Goal: Task Accomplishment & Management: Use online tool/utility

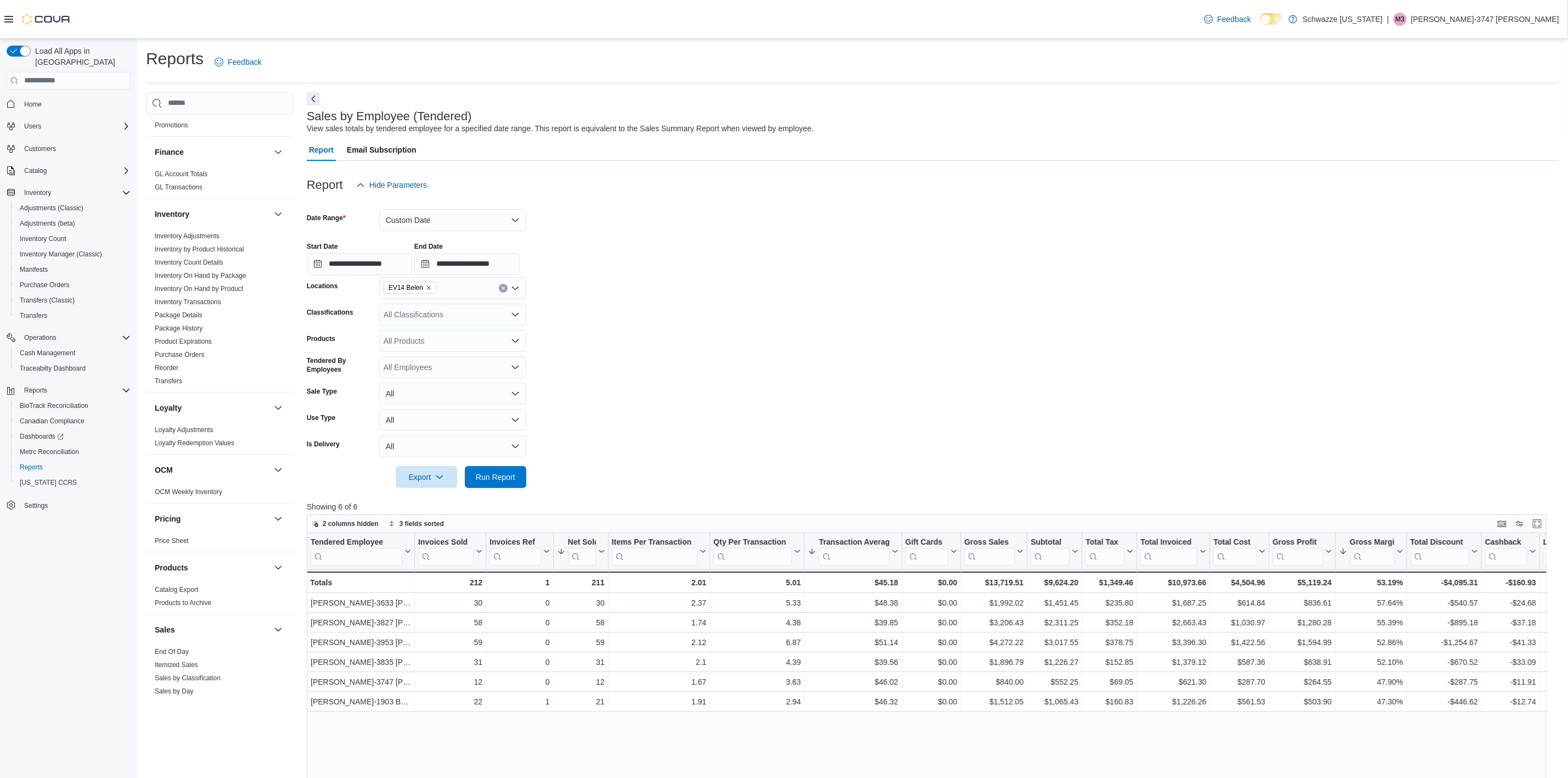
scroll to position [494, 0]
click at [196, 544] on link "Sales by Location per Day" at bounding box center [193, 541] width 77 height 7
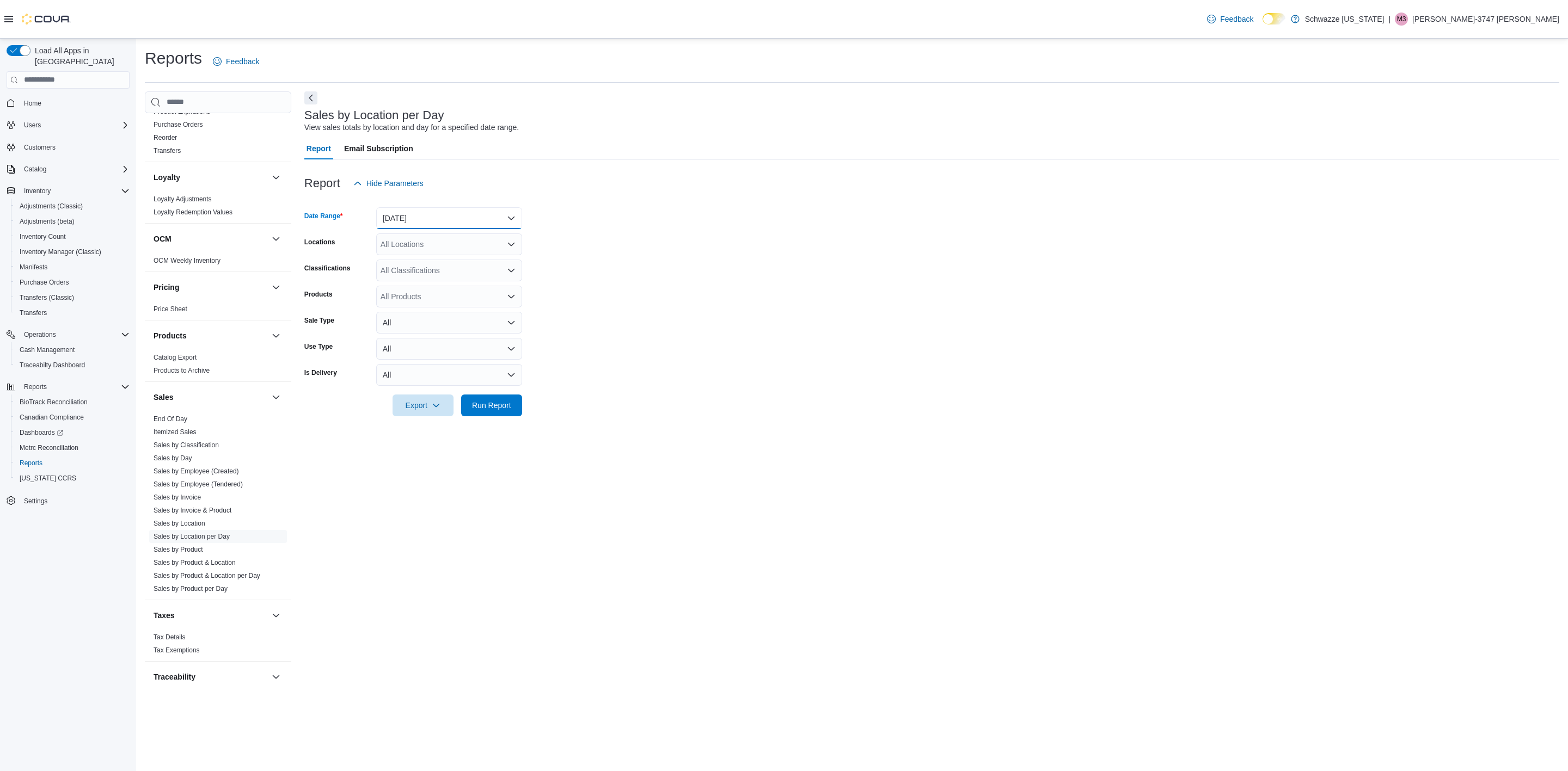
click at [418, 222] on button "[DATE]" at bounding box center [449, 218] width 146 height 22
click at [411, 267] on span "[DATE]" at bounding box center [455, 262] width 124 height 13
click at [439, 238] on div "All Locations" at bounding box center [449, 244] width 146 height 22
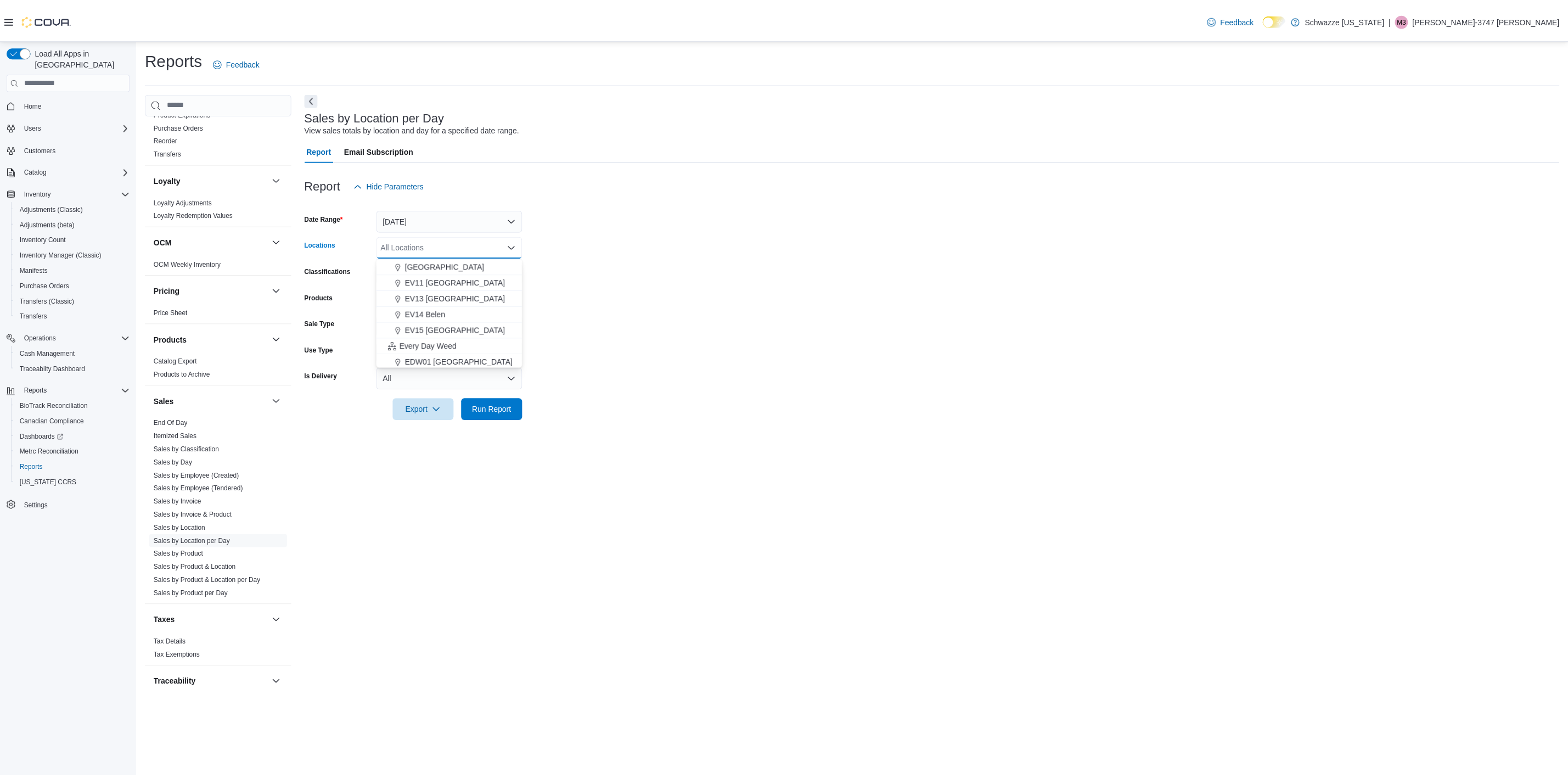
scroll to position [164, 0]
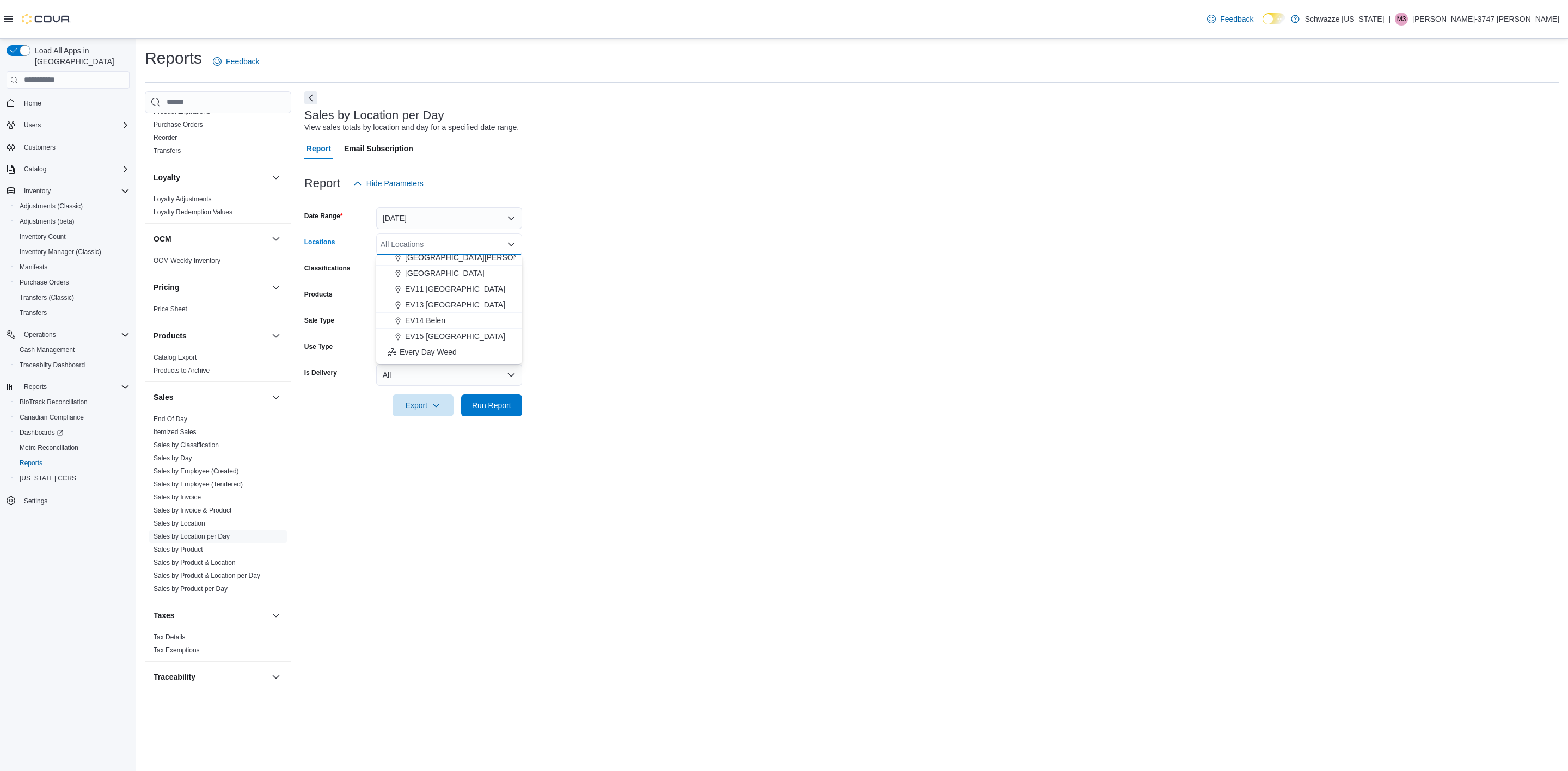
click at [439, 319] on span "EV14 Belen" at bounding box center [425, 321] width 41 height 11
click at [597, 286] on form "Date Range [DATE] Locations EV14 Belen Classifications All Classifications Prod…" at bounding box center [932, 305] width 1255 height 222
click at [498, 410] on span "Run Report" at bounding box center [491, 404] width 39 height 11
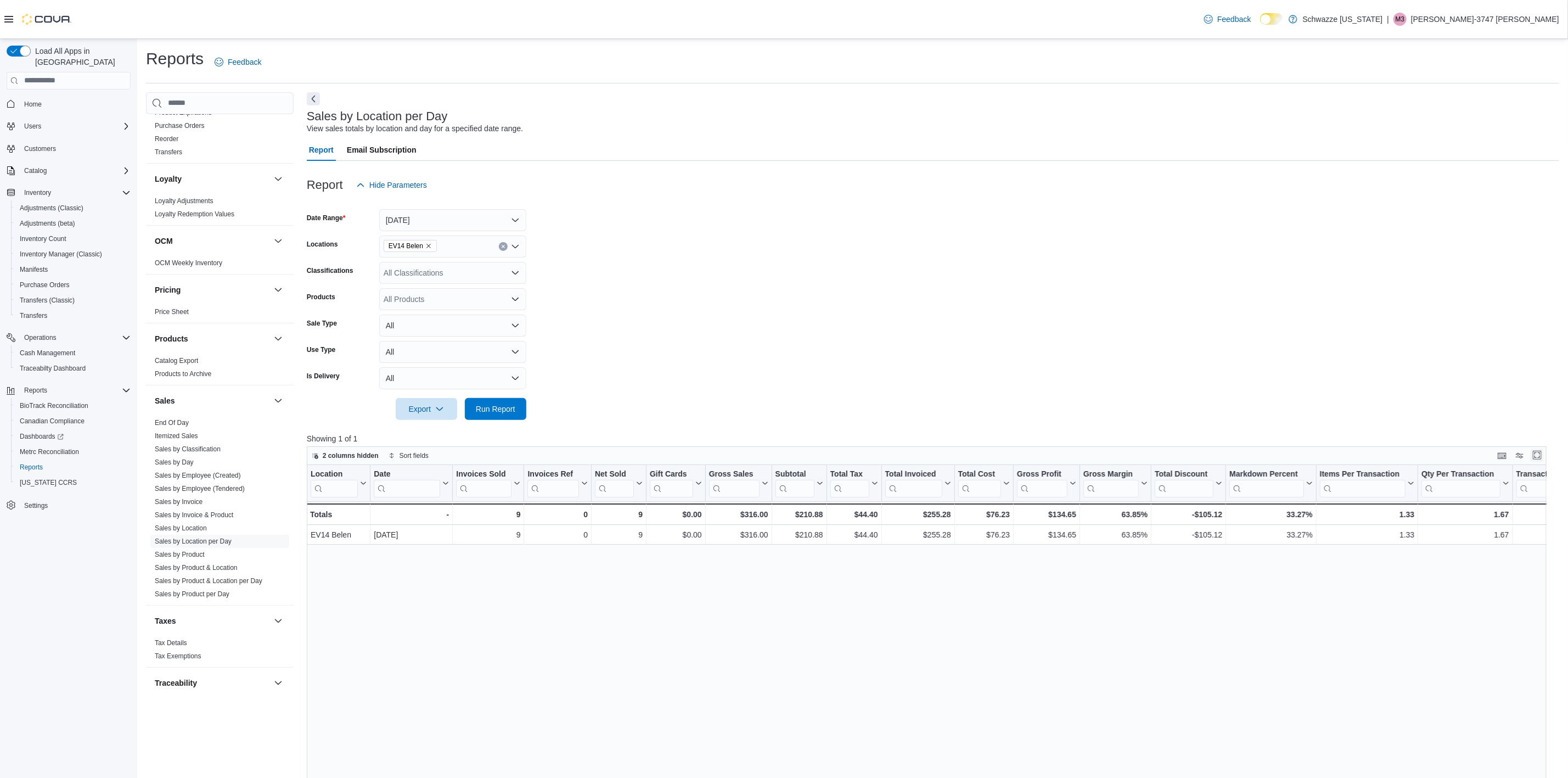
click at [1544, 455] on button "Enter fullscreen" at bounding box center [1538, 455] width 13 height 13
click at [425, 246] on icon "Remove EV14 Belen from selection in this group" at bounding box center [429, 246] width 7 height 7
click at [450, 300] on span "RGO12 Los Lunas" at bounding box center [440, 299] width 64 height 11
click at [499, 409] on span "Run Report" at bounding box center [495, 408] width 40 height 11
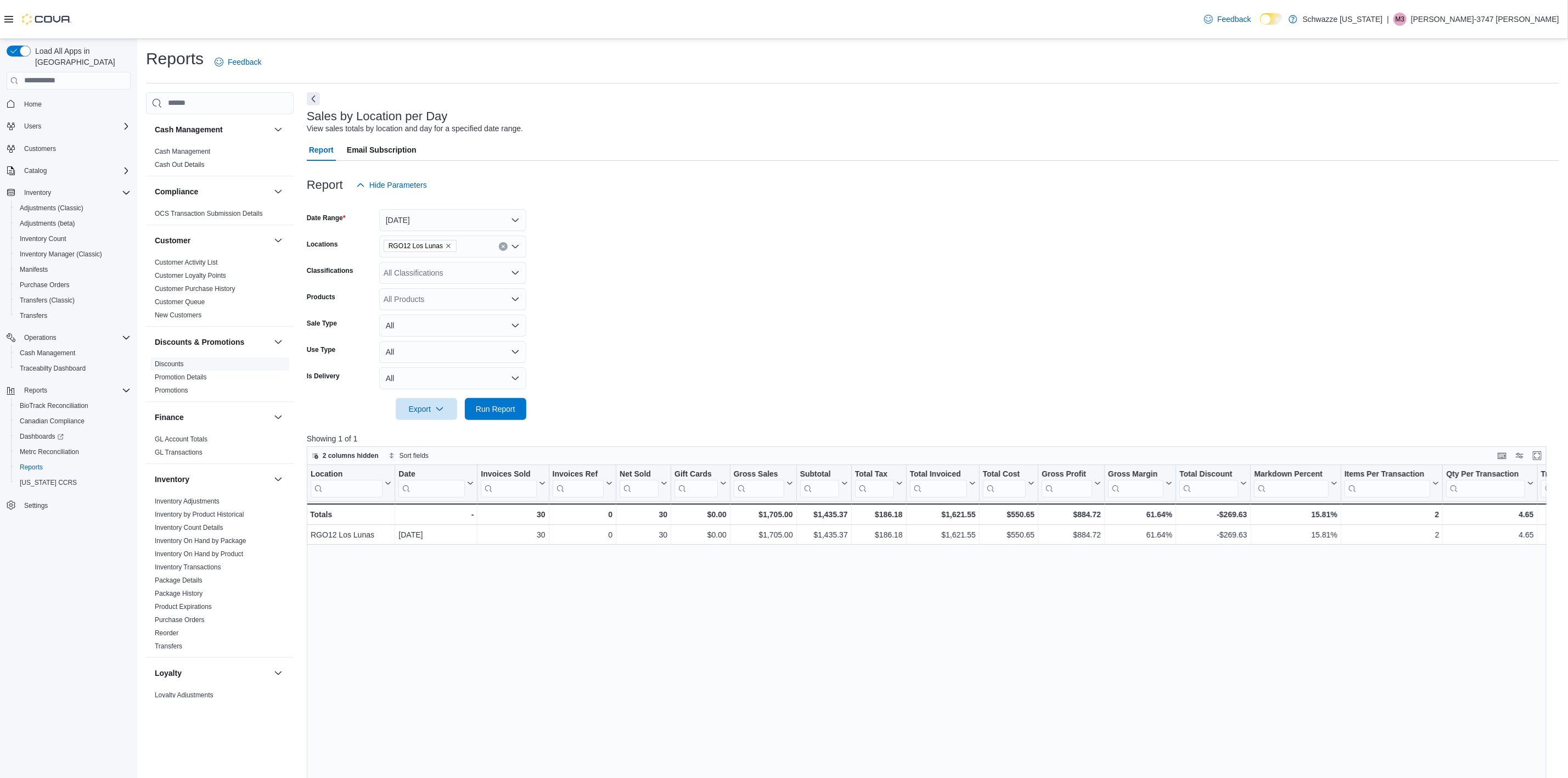
click at [170, 364] on link "Discounts" at bounding box center [169, 364] width 29 height 7
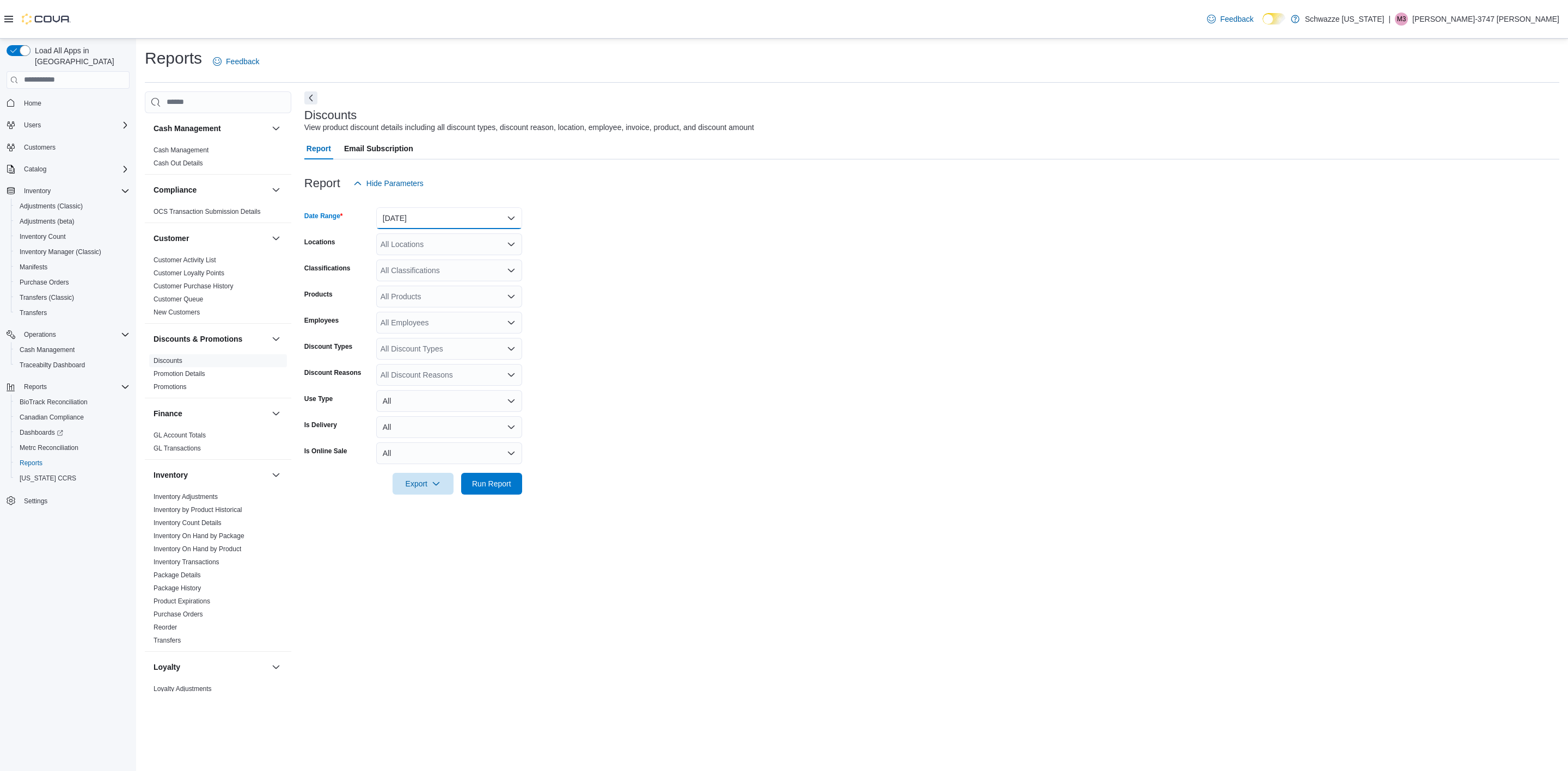
click at [450, 222] on button "[DATE]" at bounding box center [449, 218] width 146 height 22
click at [409, 261] on span "[DATE]" at bounding box center [455, 262] width 124 height 13
click at [417, 250] on div "All Locations" at bounding box center [449, 244] width 146 height 22
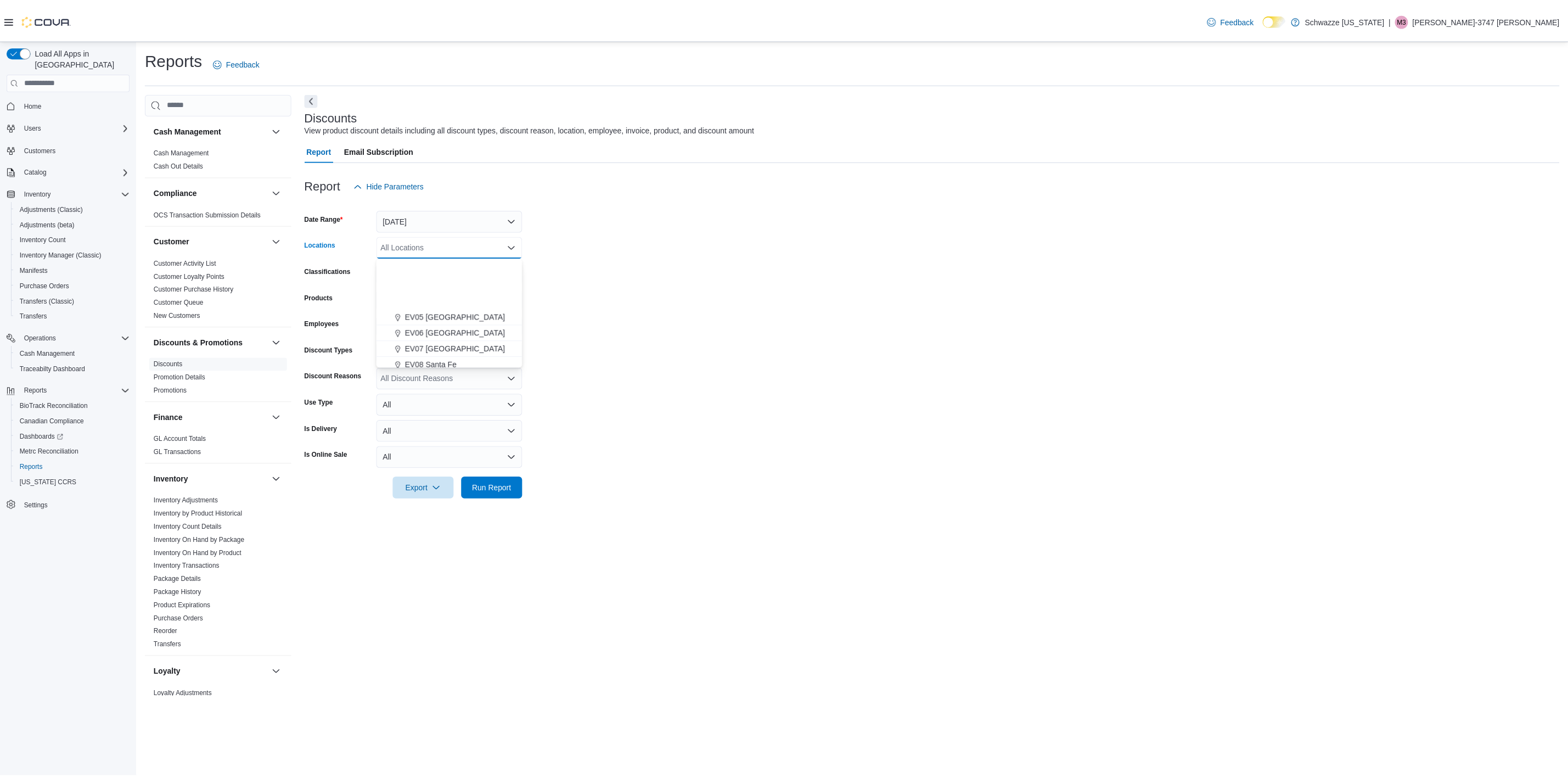
scroll to position [164, 0]
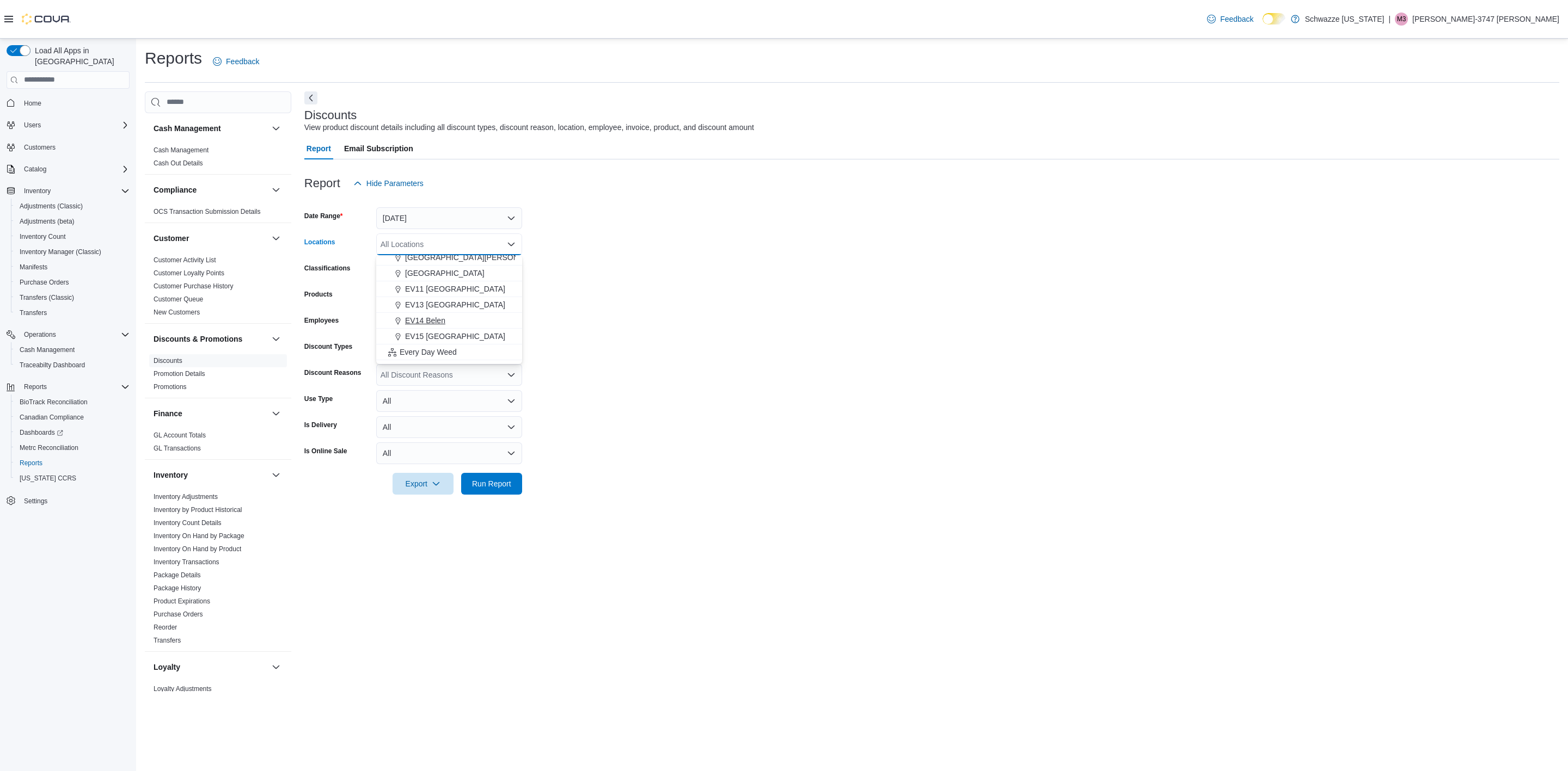
click at [445, 320] on span "EV14 Belen" at bounding box center [425, 321] width 41 height 11
click at [584, 333] on form "Date Range [DATE] Locations EV14 [GEOGRAPHIC_DATA] Combo box. Selected. EV14 Be…" at bounding box center [932, 345] width 1255 height 301
click at [503, 480] on span "Run Report" at bounding box center [491, 483] width 39 height 11
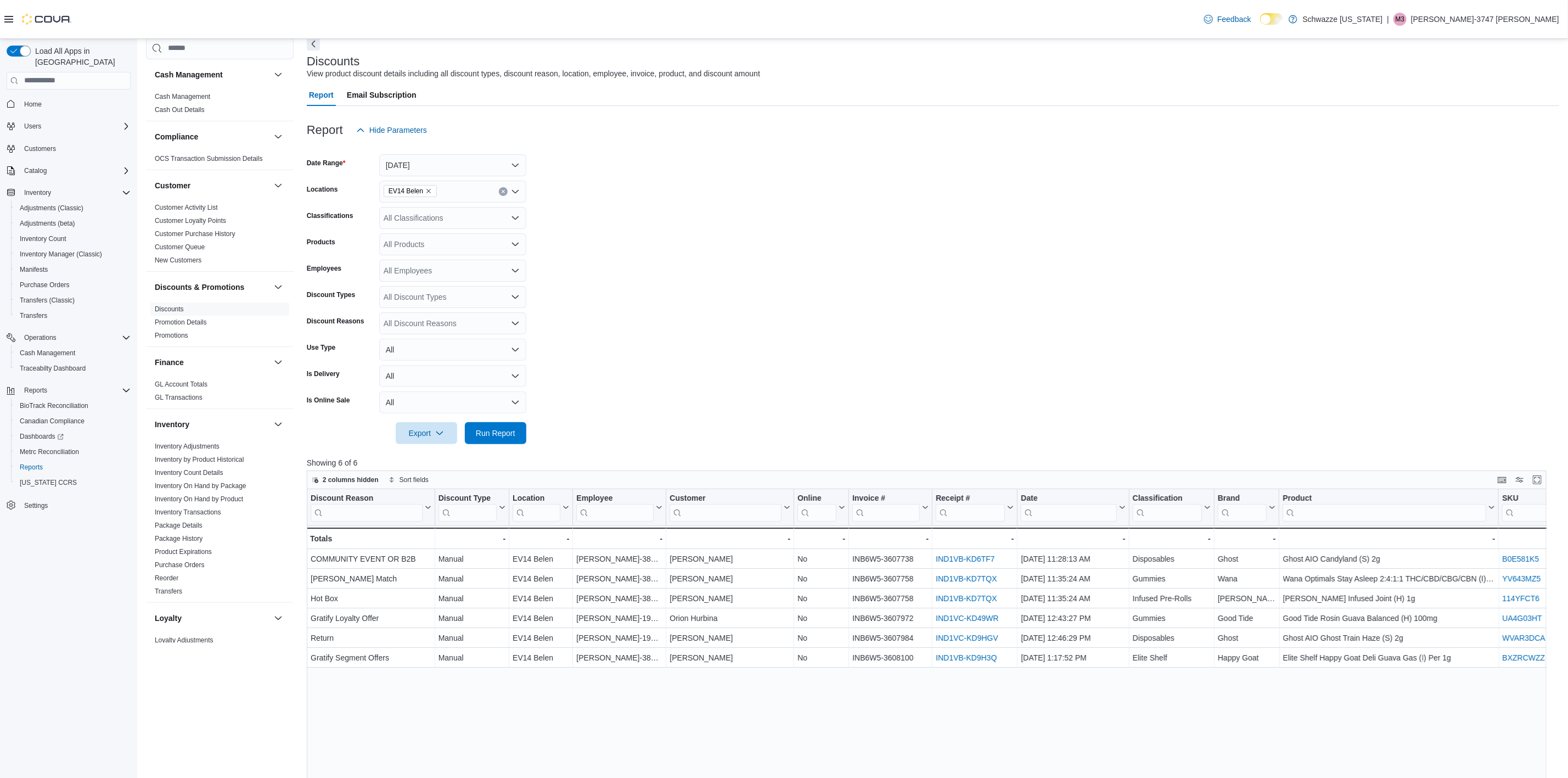
scroll to position [83, 0]
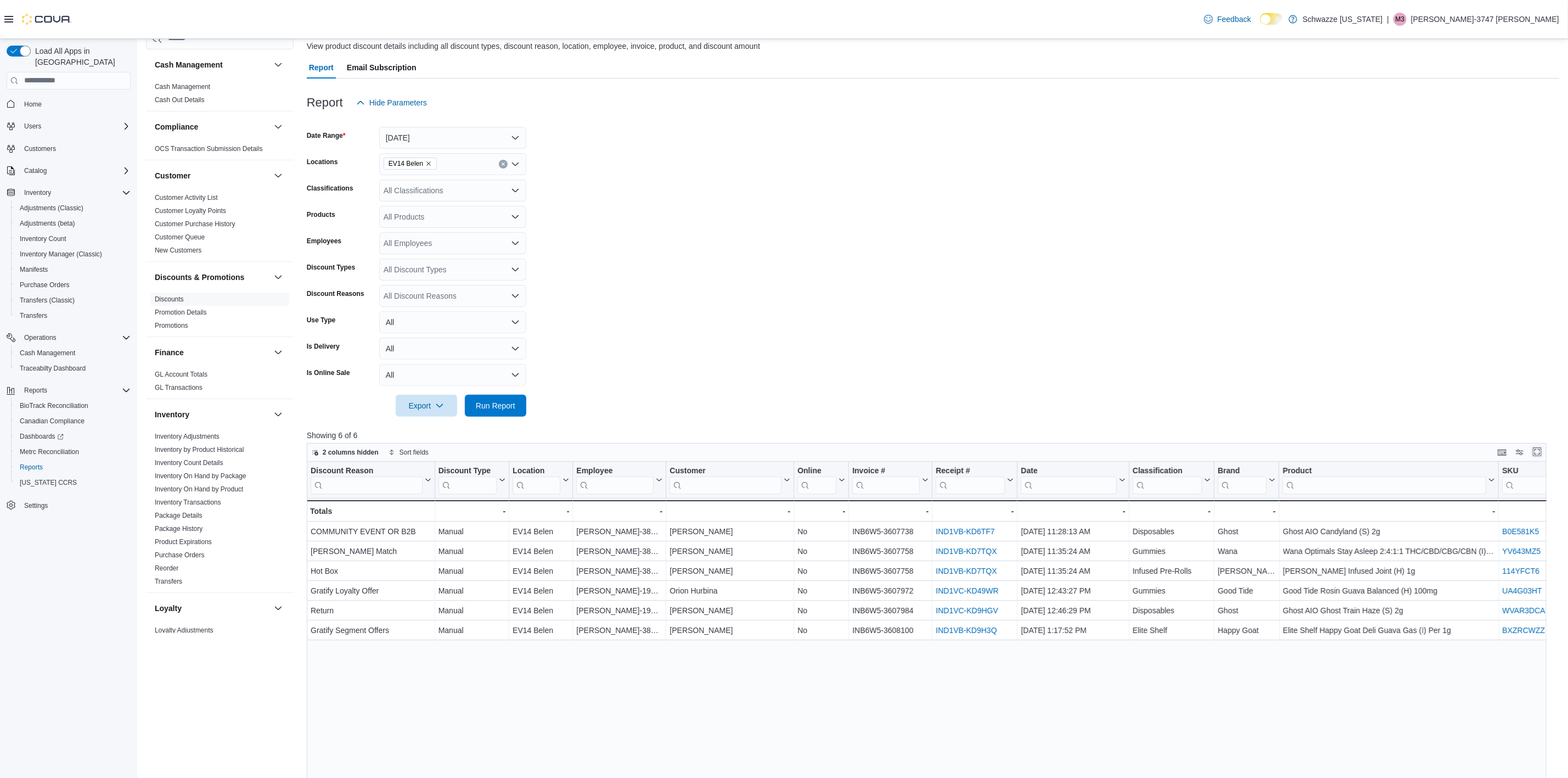
click at [1544, 448] on button "Enter fullscreen" at bounding box center [1538, 452] width 13 height 13
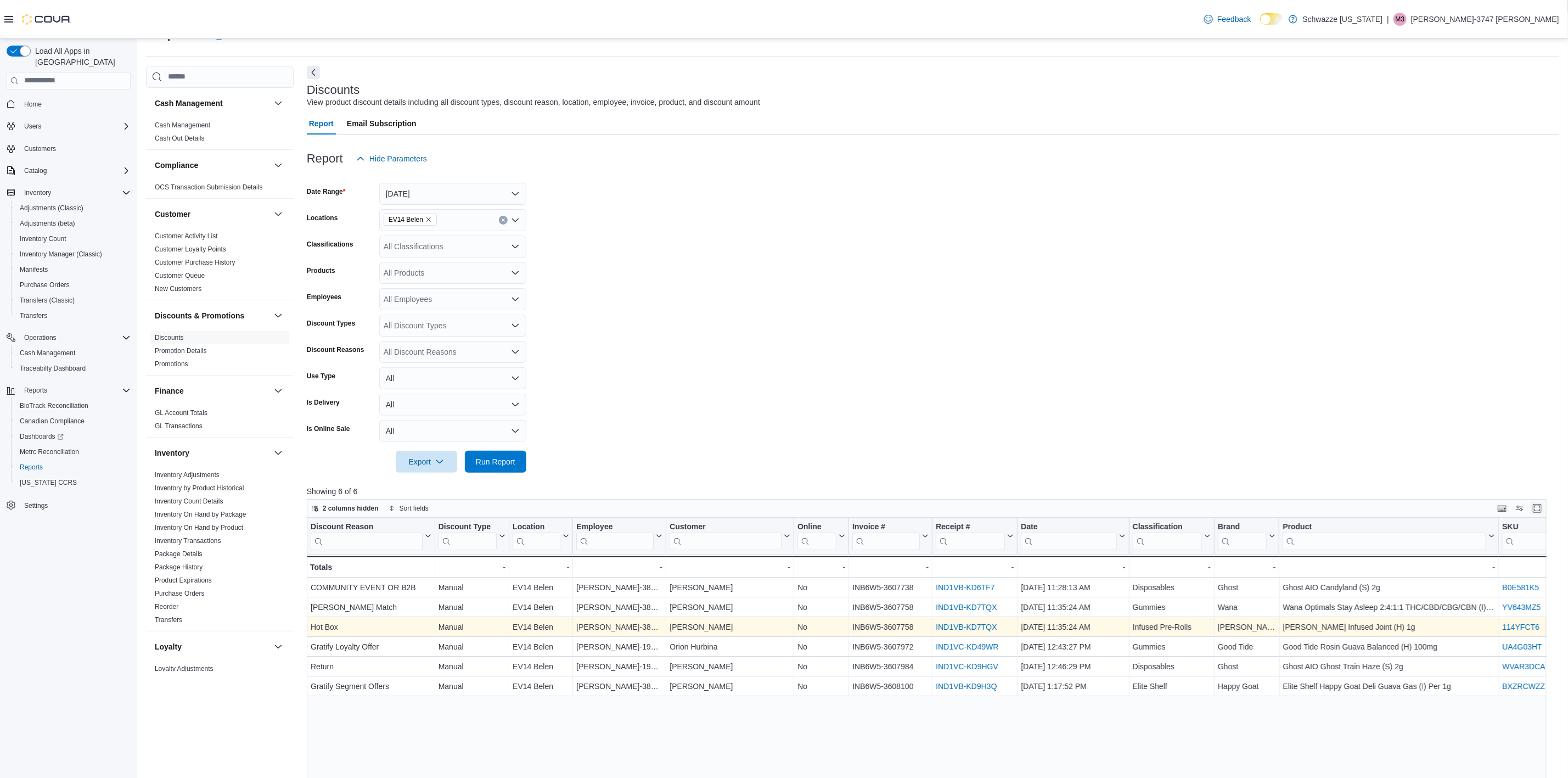
scroll to position [0, 0]
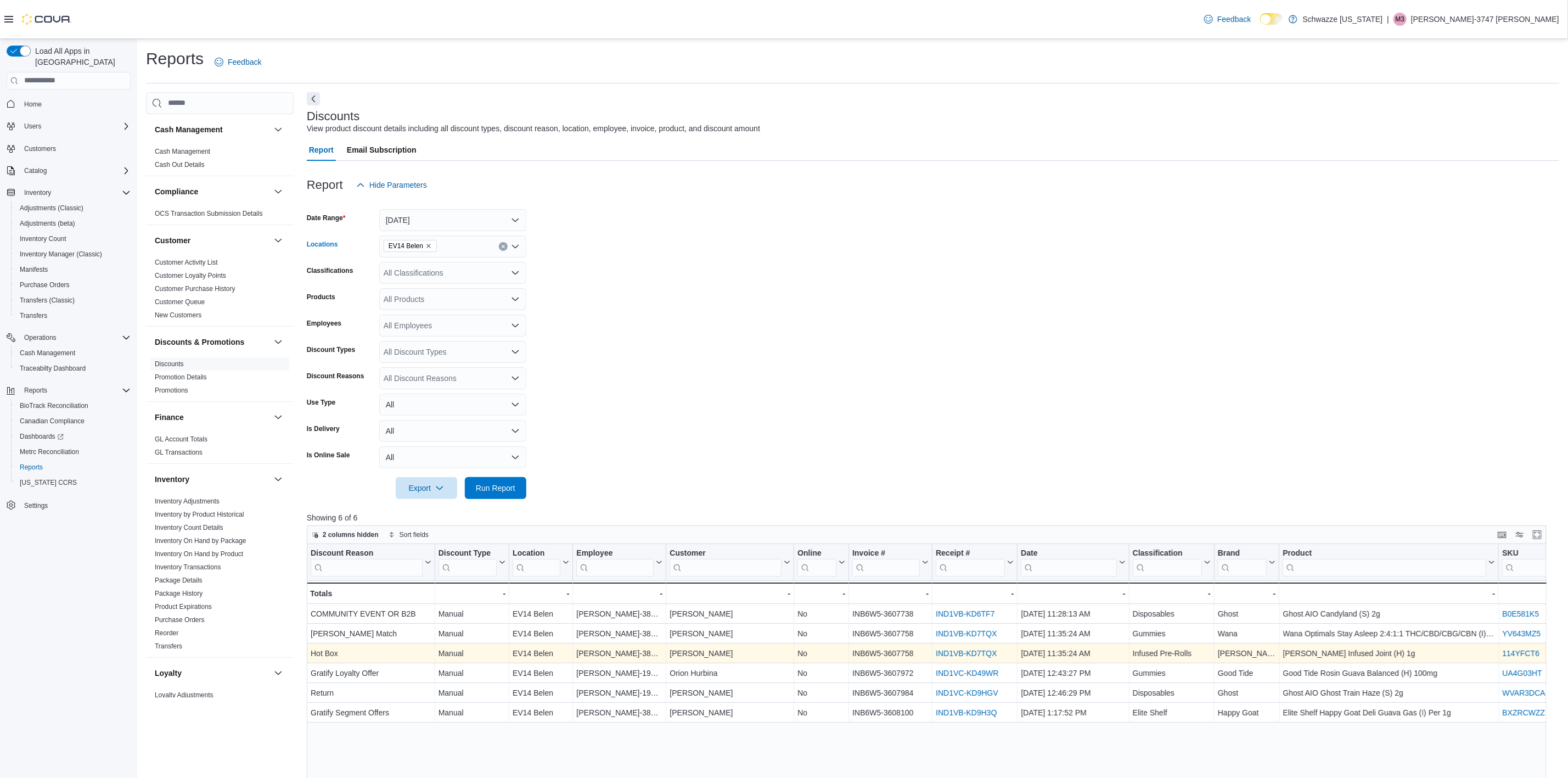
click at [427, 249] on span "EV14 Belen" at bounding box center [410, 246] width 44 height 11
click at [448, 281] on span "RGO12 Los Lunas" at bounding box center [440, 283] width 64 height 11
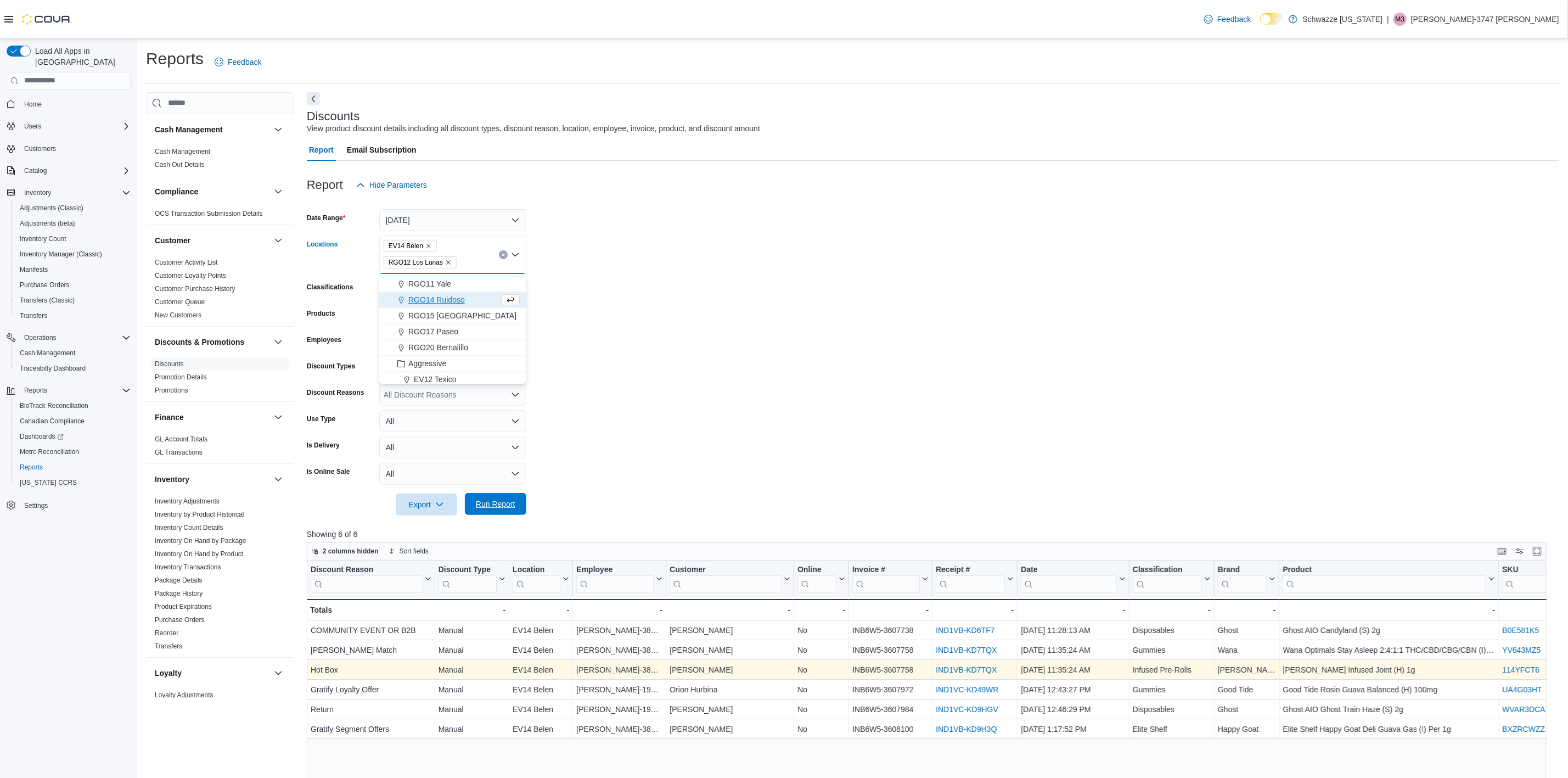
click at [484, 499] on span "Run Report" at bounding box center [495, 504] width 40 height 11
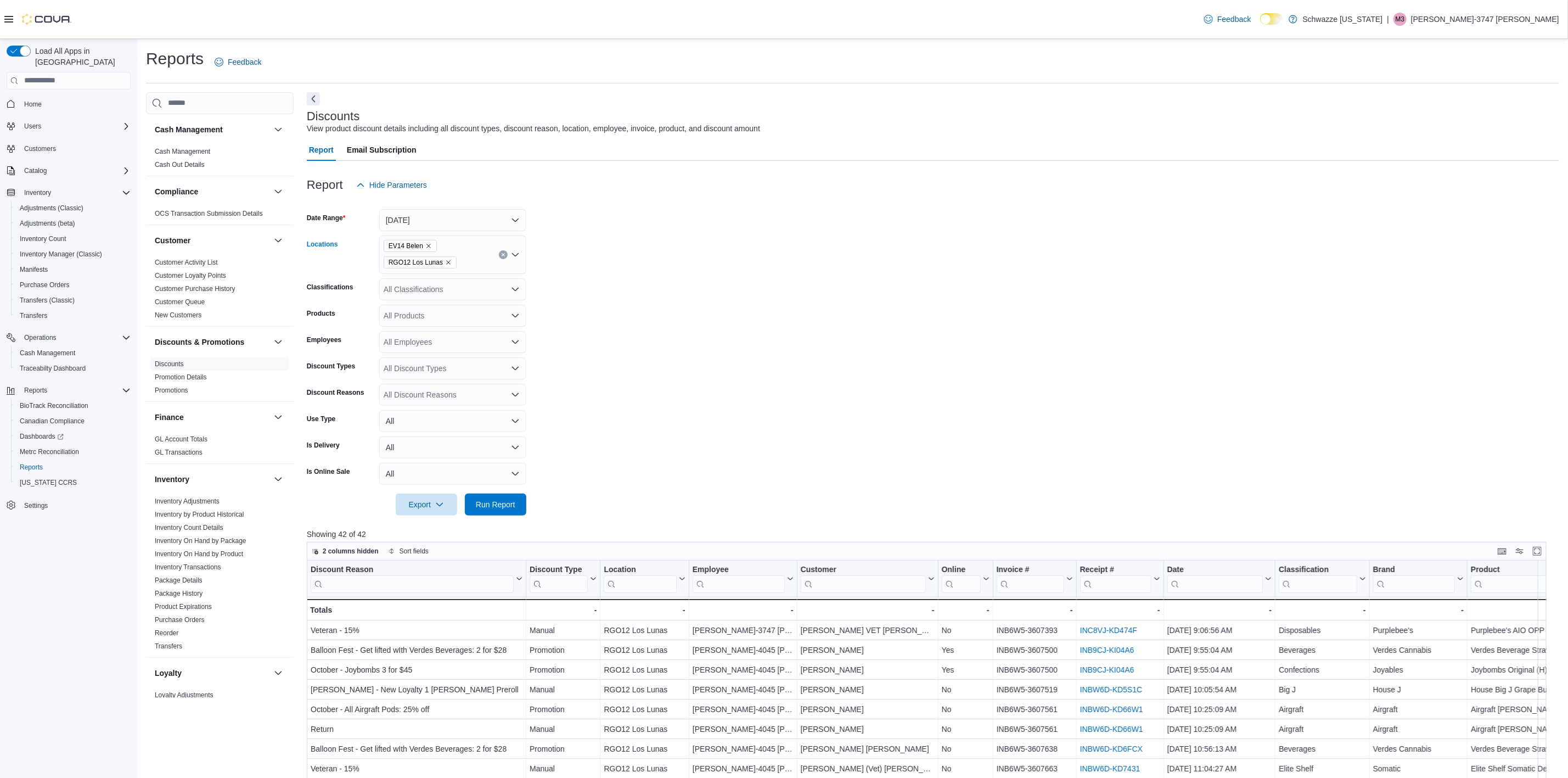
click at [427, 248] on icon "Remove EV14 Belen from selection in this group" at bounding box center [429, 246] width 7 height 7
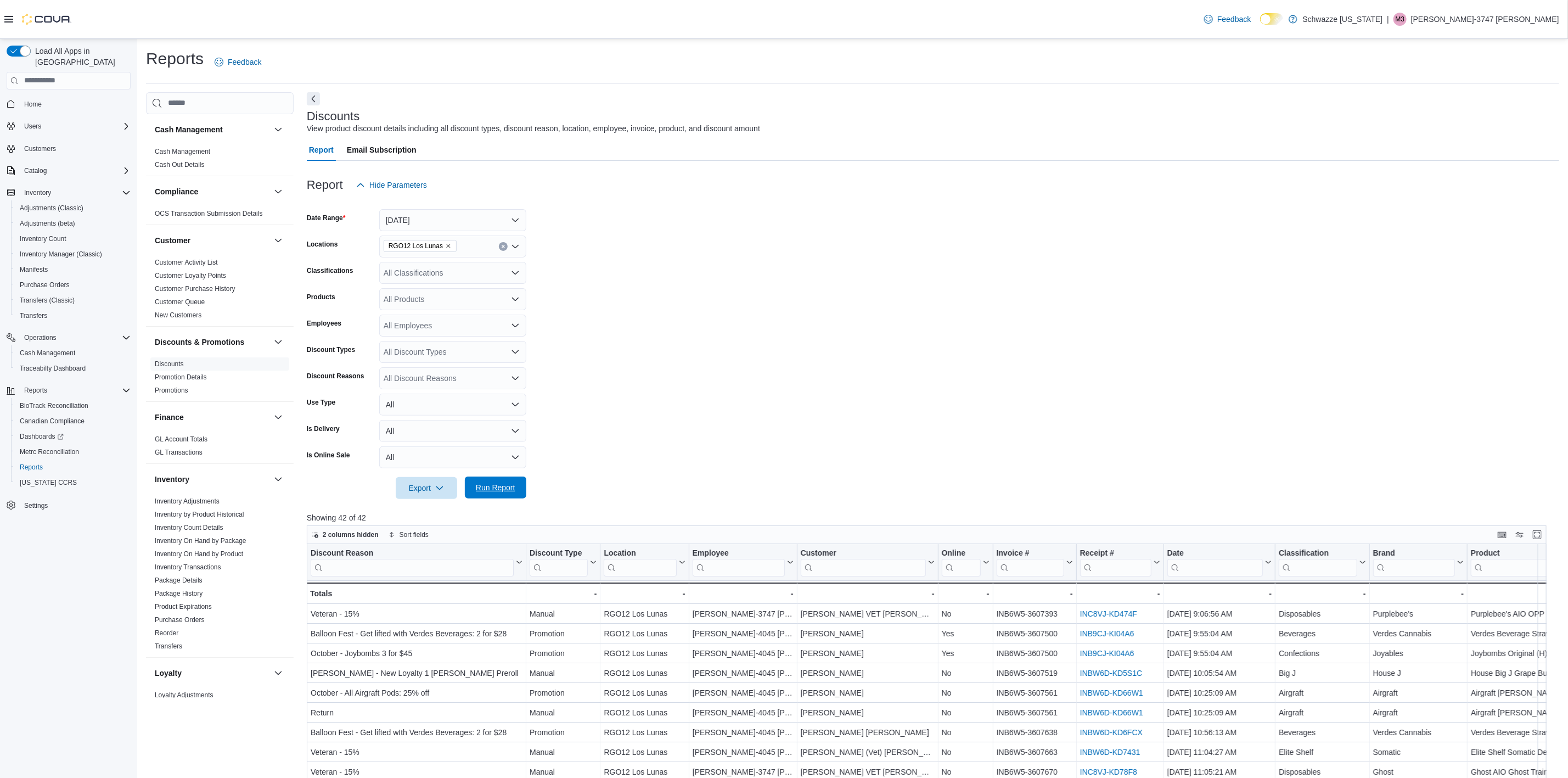
click at [514, 483] on span "Run Report" at bounding box center [495, 487] width 40 height 11
click at [1544, 531] on button "Enter fullscreen" at bounding box center [1538, 534] width 13 height 13
